Goal: Communication & Community: Answer question/provide support

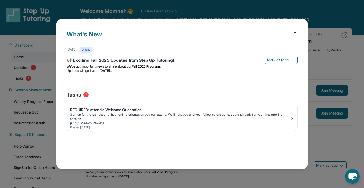
click at [194, 29] on button at bounding box center [295, 32] width 11 height 11
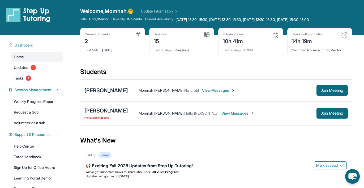
click at [194, 91] on span "View Messages" at bounding box center [218, 90] width 33 height 5
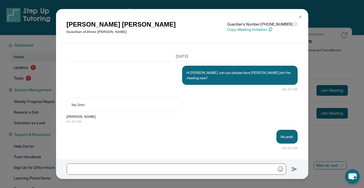
scroll to position [3751, 0]
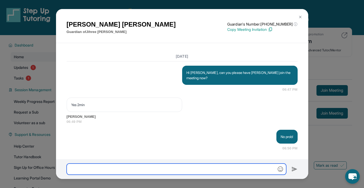
click at [176, 170] on input "text" at bounding box center [177, 168] width 220 height 11
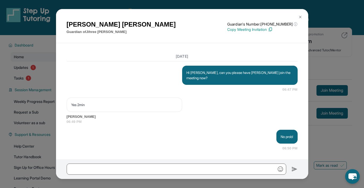
click at [194, 77] on p "Hi [PERSON_NAME], can you please have [PERSON_NAME] join the meeting now?" at bounding box center [239, 75] width 107 height 11
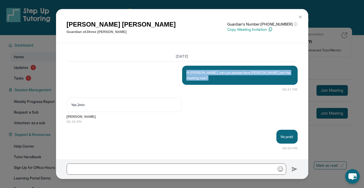
click at [194, 77] on p "Hi [PERSON_NAME], can you please have [PERSON_NAME] join the meeting now?" at bounding box center [239, 75] width 107 height 11
copy p "Hi [PERSON_NAME], can you please have [PERSON_NAME] join the meeting now?"
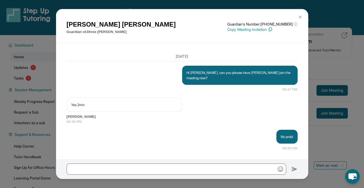
click at [194, 77] on p "Hi [PERSON_NAME], can you please have [PERSON_NAME] join the meeting now?" at bounding box center [239, 75] width 107 height 11
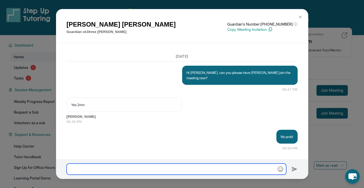
click at [194, 166] on input "text" at bounding box center [177, 168] width 220 height 11
paste input "**********"
type input "**********"
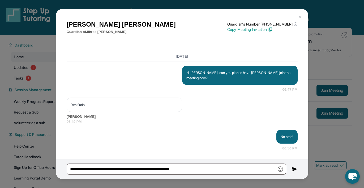
click at [194, 171] on img at bounding box center [294, 169] width 6 height 6
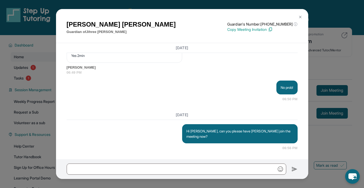
scroll to position [3795, 0]
click at [194, 15] on img at bounding box center [300, 17] width 4 height 4
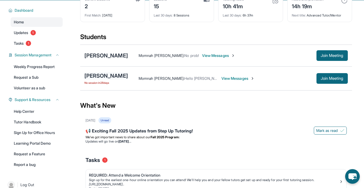
scroll to position [0, 0]
